Goal: Information Seeking & Learning: Learn about a topic

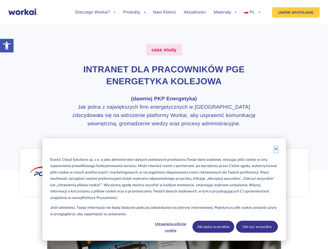
click at [276, 149] on icon "Dismiss cookie banner" at bounding box center [276, 149] width 4 height 4
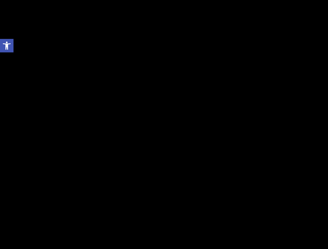
click at [213, 227] on div at bounding box center [164, 124] width 328 height 249
click at [256, 227] on div at bounding box center [164, 124] width 328 height 249
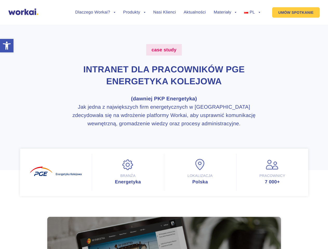
click at [95, 16] on li "Dlaczego Workai? back Dlaczego Workai? Kalkulator ROI Intranetu Bezpieczeństwo" at bounding box center [95, 16] width 40 height 12
click at [95, 12] on link "Dlaczego Workai?" at bounding box center [95, 12] width 40 height 4
click at [134, 16] on li "Produkty back Workai Intranet Workai Connections Workai Knowledge Workai Mobile…" at bounding box center [134, 16] width 22 height 12
click at [225, 16] on li "Materiały back Centrum pomocy Przewodniki i ebooki Blog" at bounding box center [224, 16] width 23 height 12
click at [225, 12] on link "Materiały" at bounding box center [224, 12] width 23 height 4
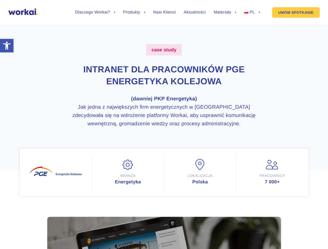
click at [252, 16] on li "PL back EN FR ES DE" at bounding box center [252, 16] width 16 height 12
